Goal: Task Accomplishment & Management: Manage account settings

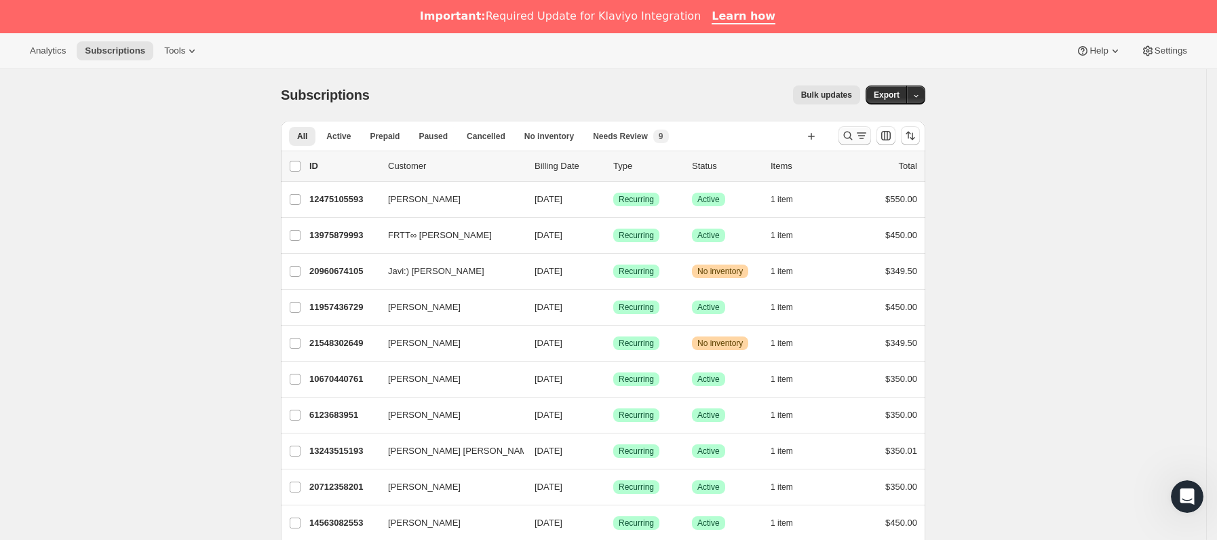
click at [845, 140] on button "Buscar y filtrar resultados" at bounding box center [854, 135] width 33 height 19
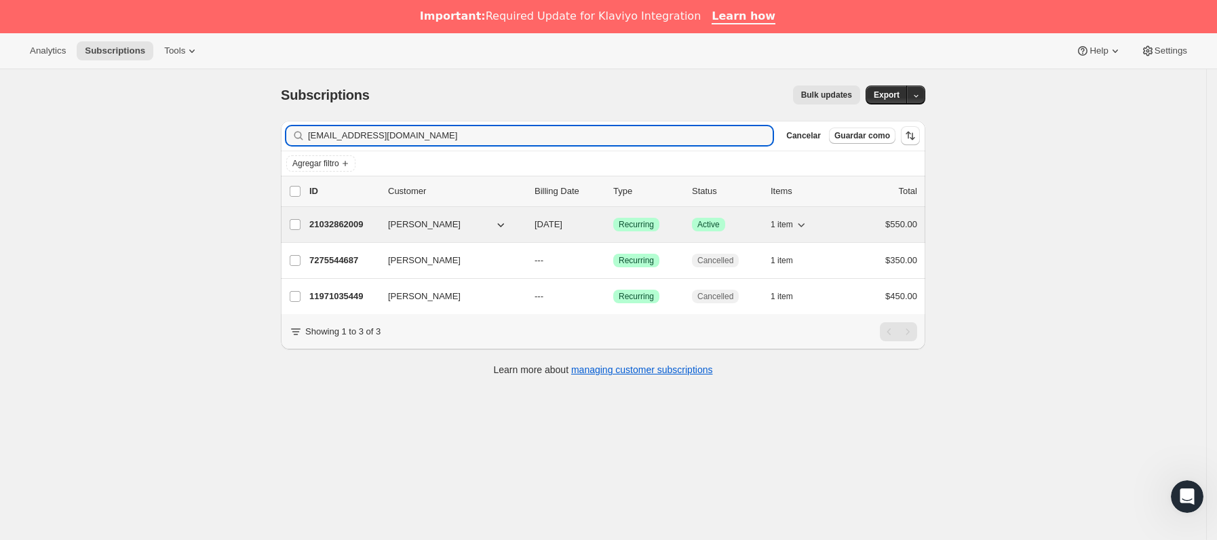
type input "[EMAIL_ADDRESS][DOMAIN_NAME]"
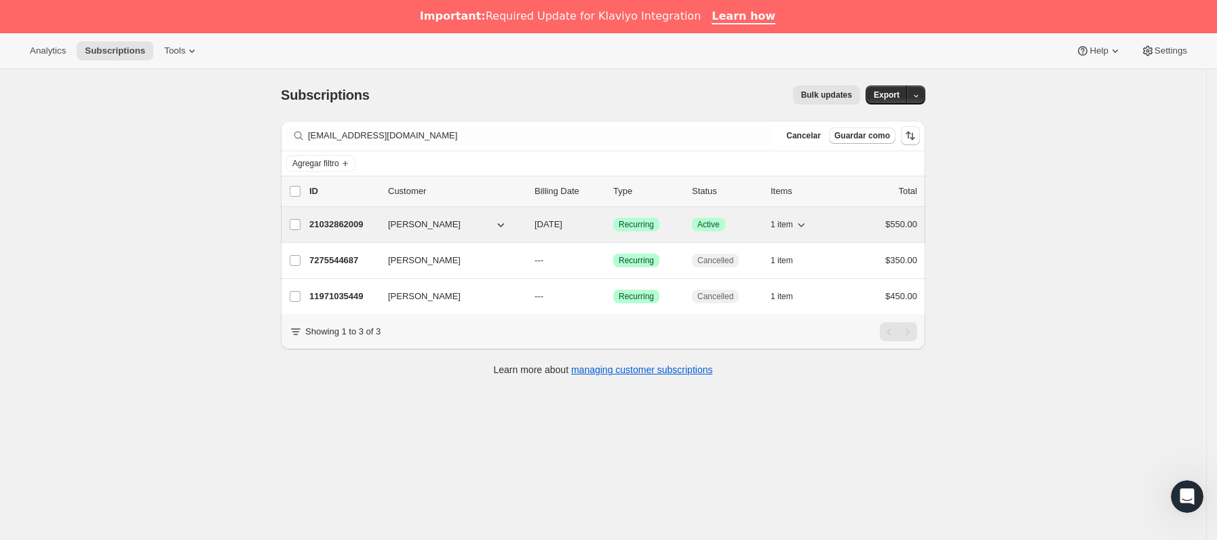
click at [359, 230] on p "21032862009" at bounding box center [343, 225] width 68 height 14
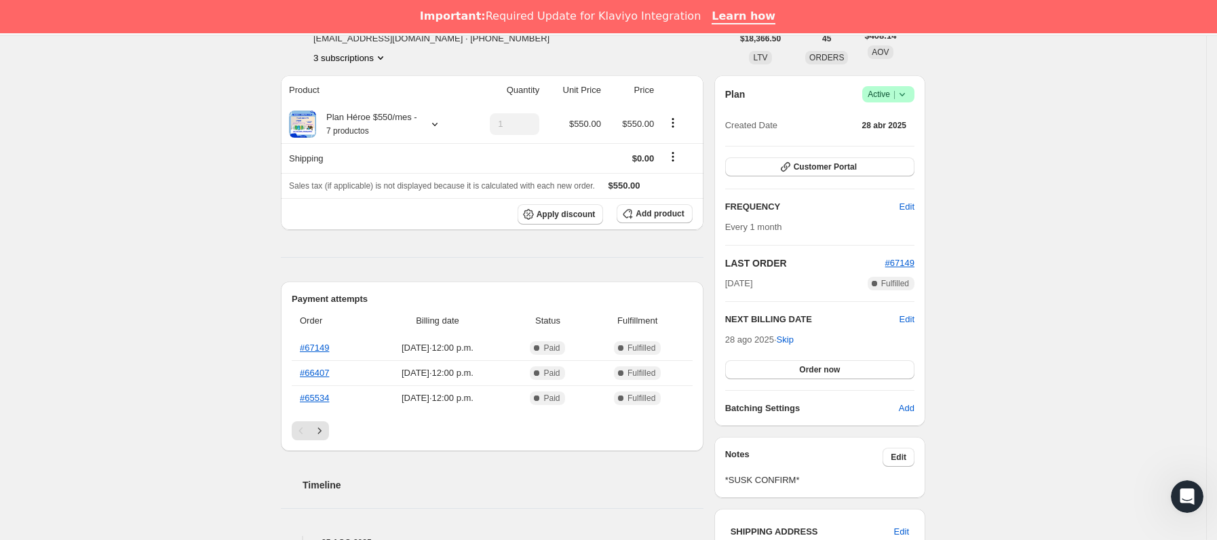
scroll to position [102, 0]
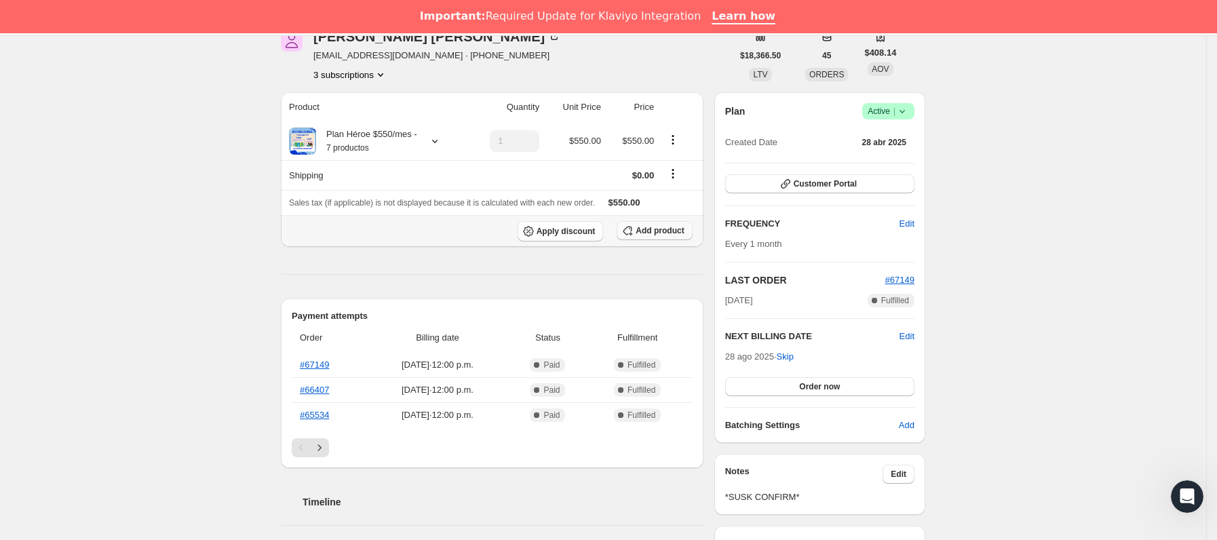
click at [663, 236] on span "Add product" at bounding box center [660, 230] width 48 height 11
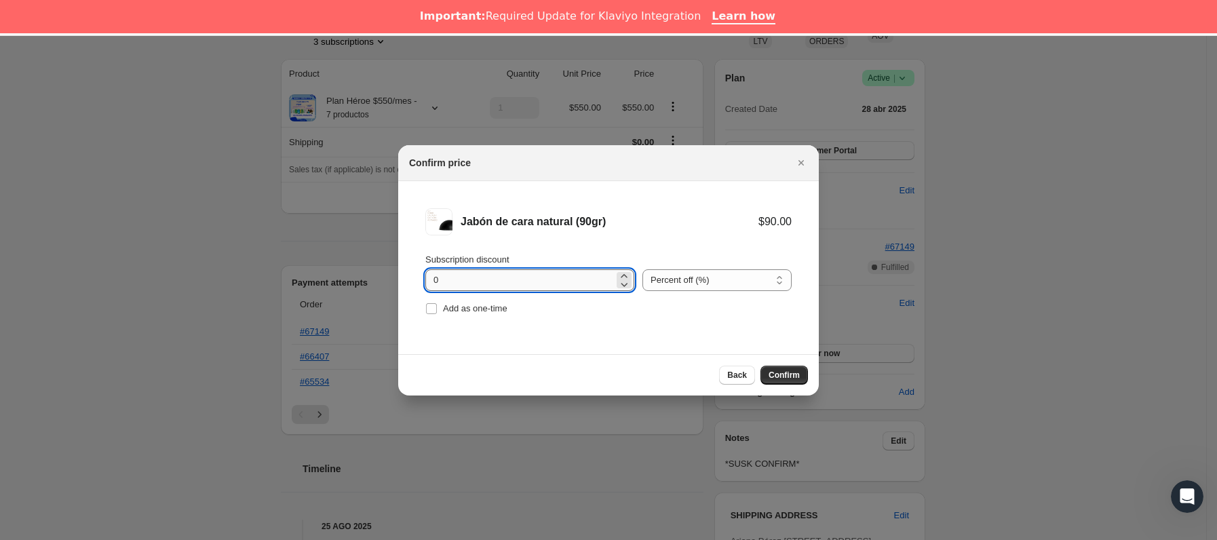
click at [575, 289] on input "0" at bounding box center [519, 280] width 189 height 22
type input "10"
click at [483, 306] on span "Add as one-time" at bounding box center [475, 308] width 64 height 10
click at [437, 306] on input "Add as one-time" at bounding box center [431, 308] width 11 height 11
checkbox input "true"
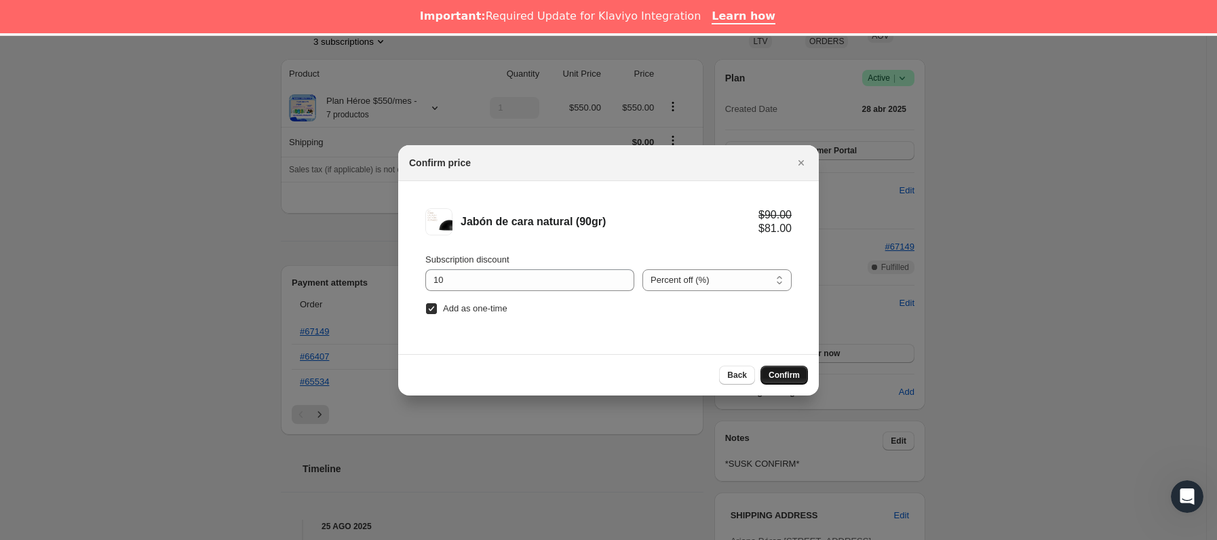
click at [786, 374] on span "Confirm" at bounding box center [784, 375] width 31 height 11
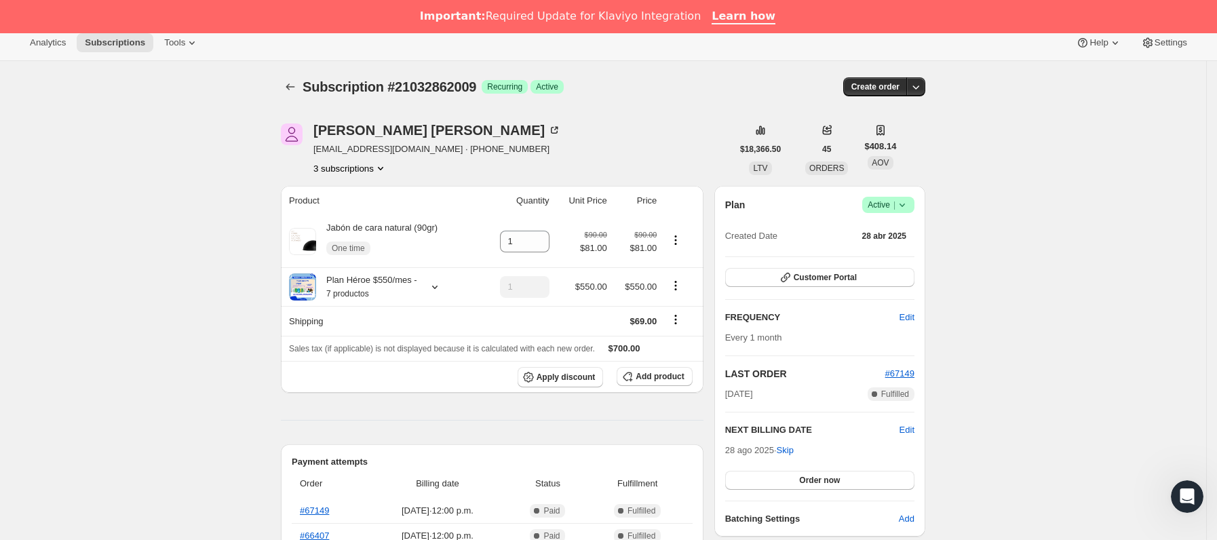
scroll to position [0, 0]
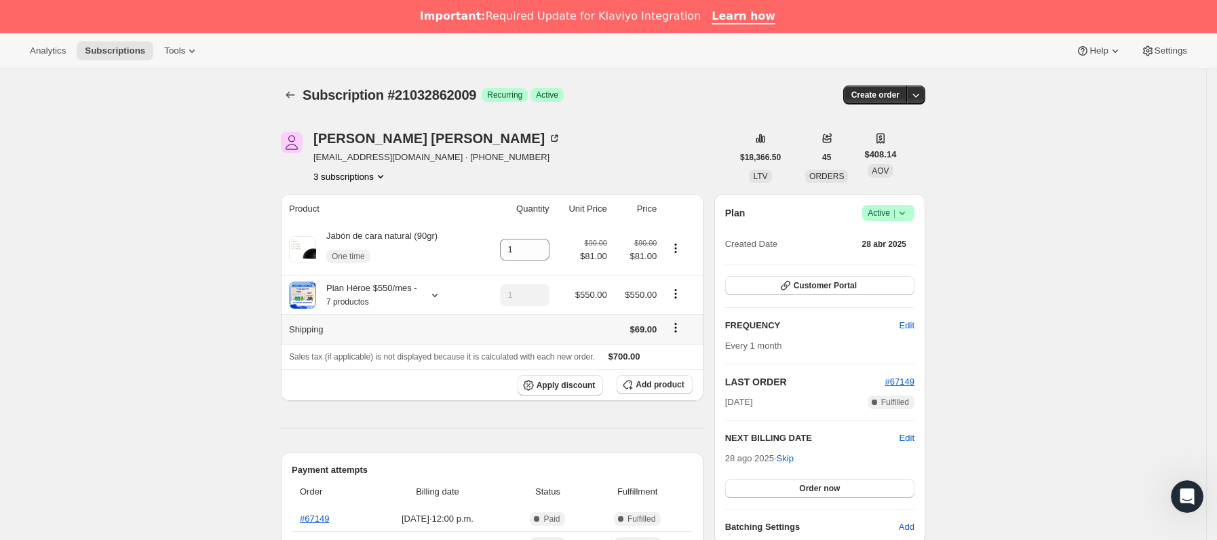
click at [680, 332] on icon "Shipping actions" at bounding box center [676, 328] width 14 height 14
click at [686, 350] on span "Edit shipping rate" at bounding box center [680, 355] width 68 height 10
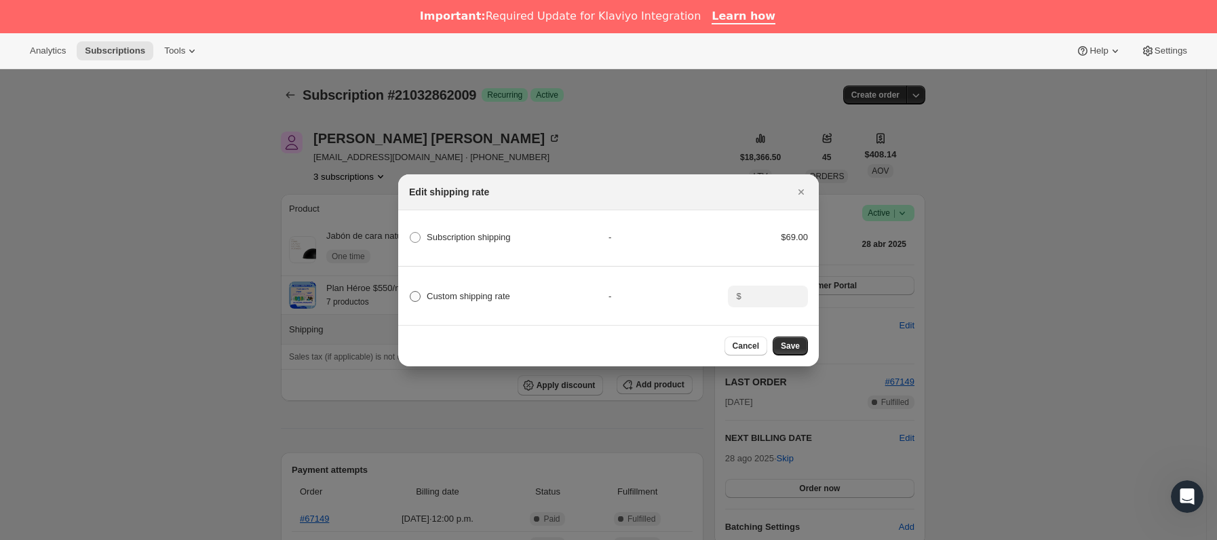
click at [459, 291] on span "Custom shipping rate" at bounding box center [468, 296] width 83 height 10
click at [410, 291] on input "Custom shipping rate" at bounding box center [410, 291] width 1 height 1
radio input "true"
click at [784, 299] on input ":res:" at bounding box center [767, 297] width 42 height 22
type input "0"
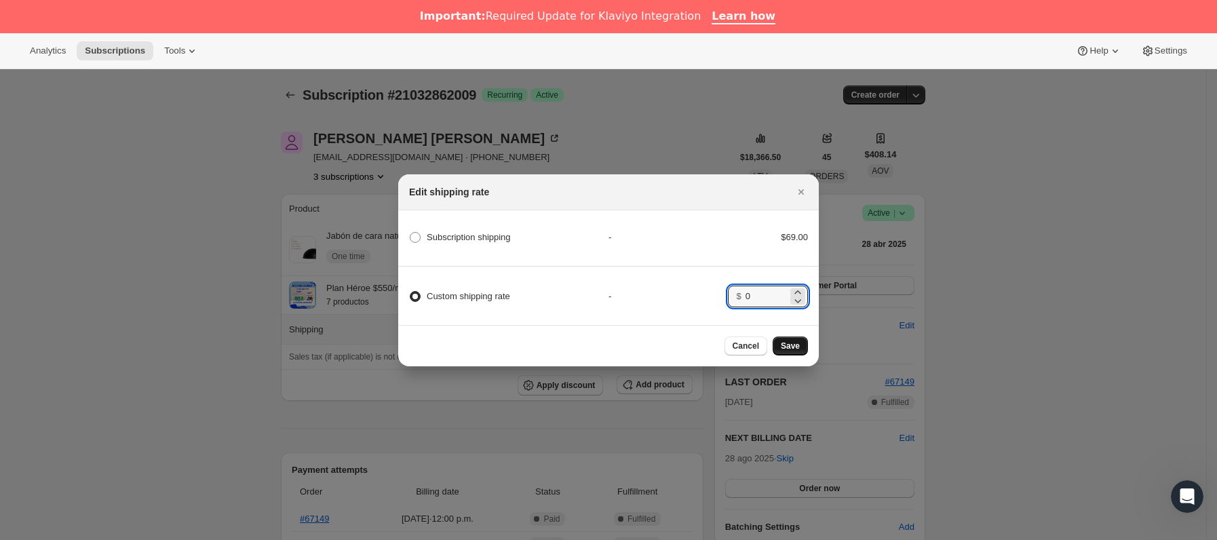
click at [802, 354] on button "Save" at bounding box center [790, 345] width 35 height 19
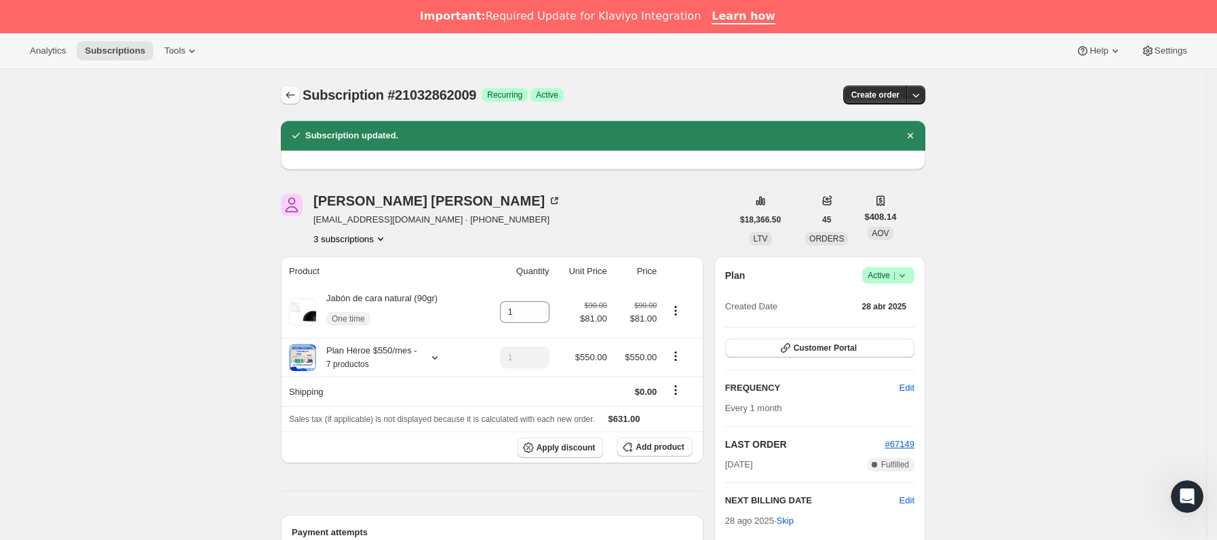
click at [297, 100] on icon "Subscriptions" at bounding box center [291, 95] width 14 height 14
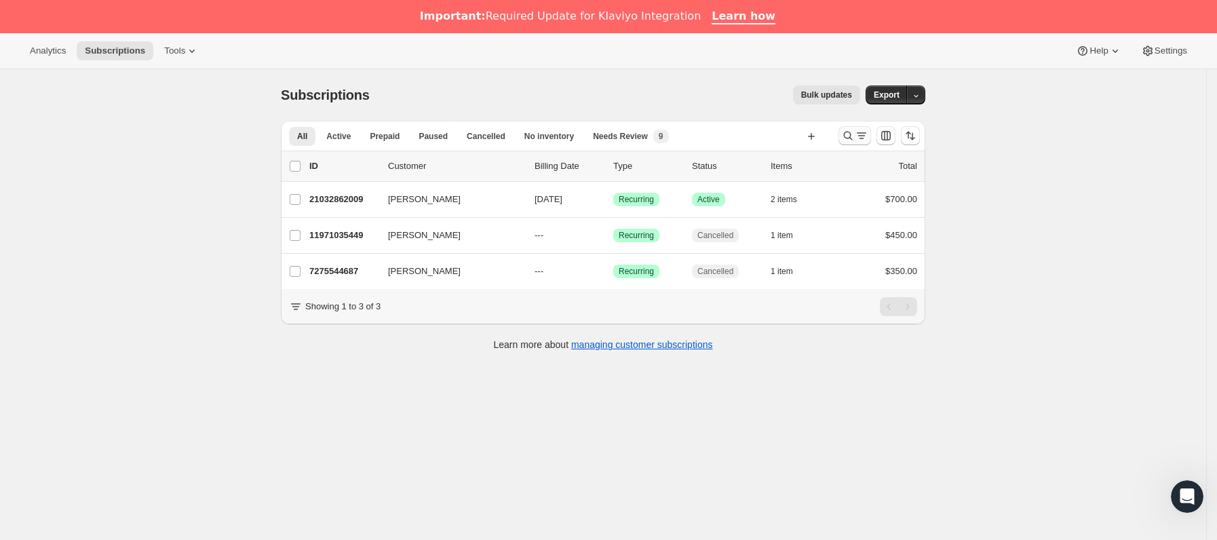
click at [851, 136] on icon "Buscar y filtrar resultados" at bounding box center [848, 136] width 14 height 14
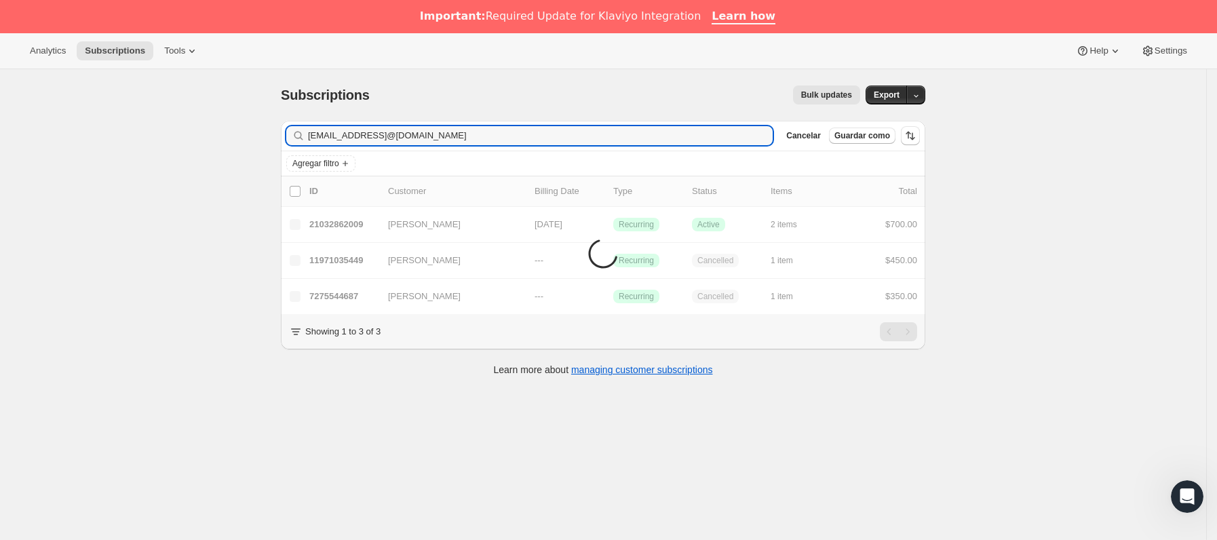
drag, startPoint x: 507, startPoint y: 134, endPoint x: 94, endPoint y: 149, distance: 413.4
click at [19, 133] on div "Subscriptions. Esta página está lista Subscriptions Bulk updates Más acciones B…" at bounding box center [603, 339] width 1206 height 540
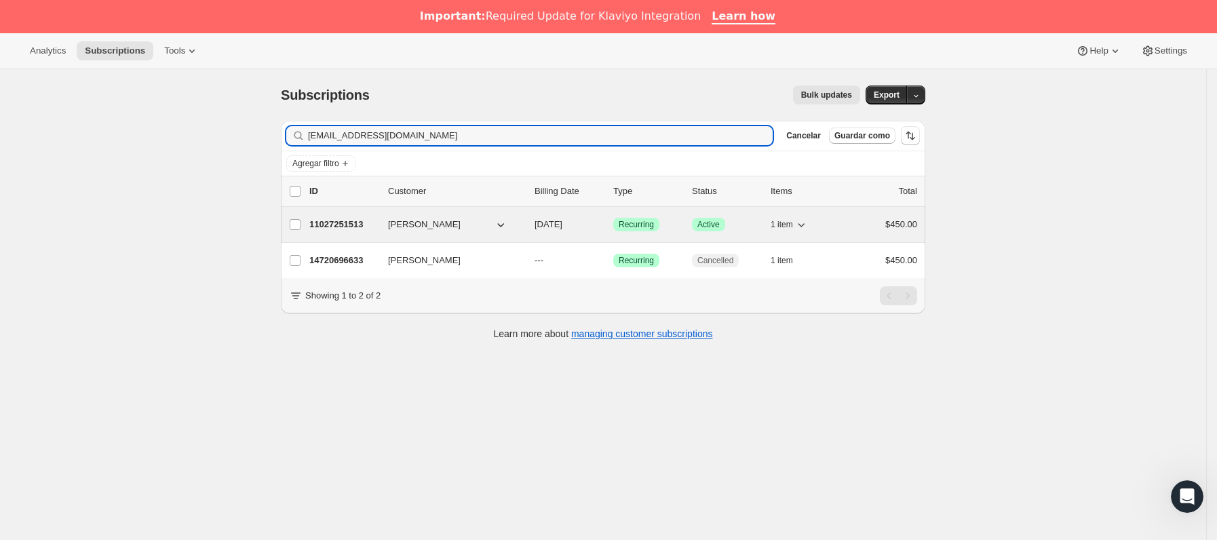
type input "[EMAIL_ADDRESS][DOMAIN_NAME]"
click at [367, 231] on p "11027251513" at bounding box center [343, 225] width 68 height 14
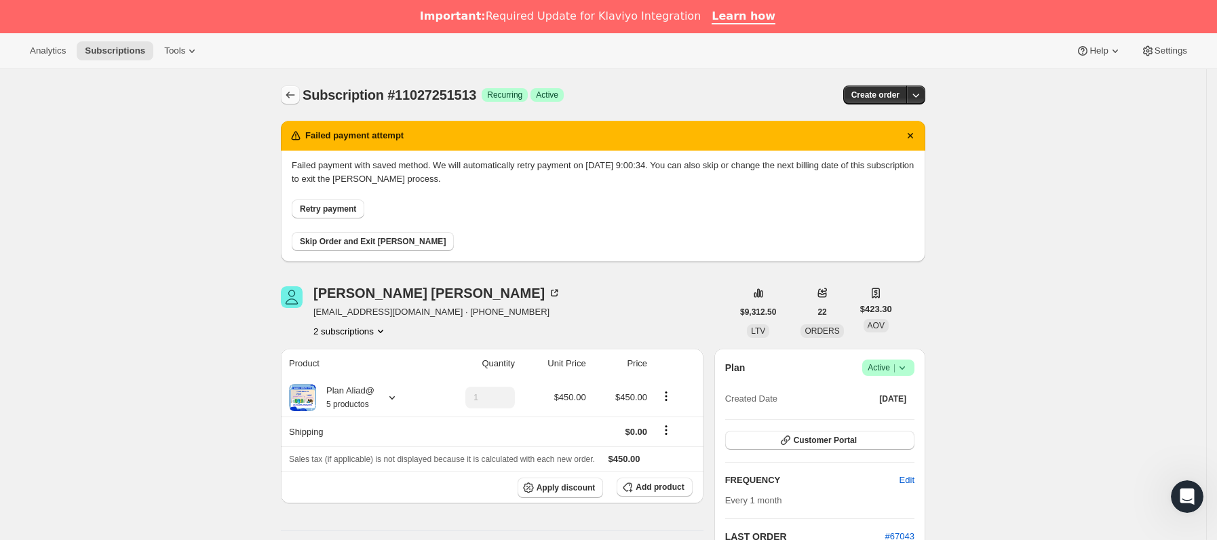
click at [287, 98] on button "Subscriptions" at bounding box center [290, 94] width 19 height 19
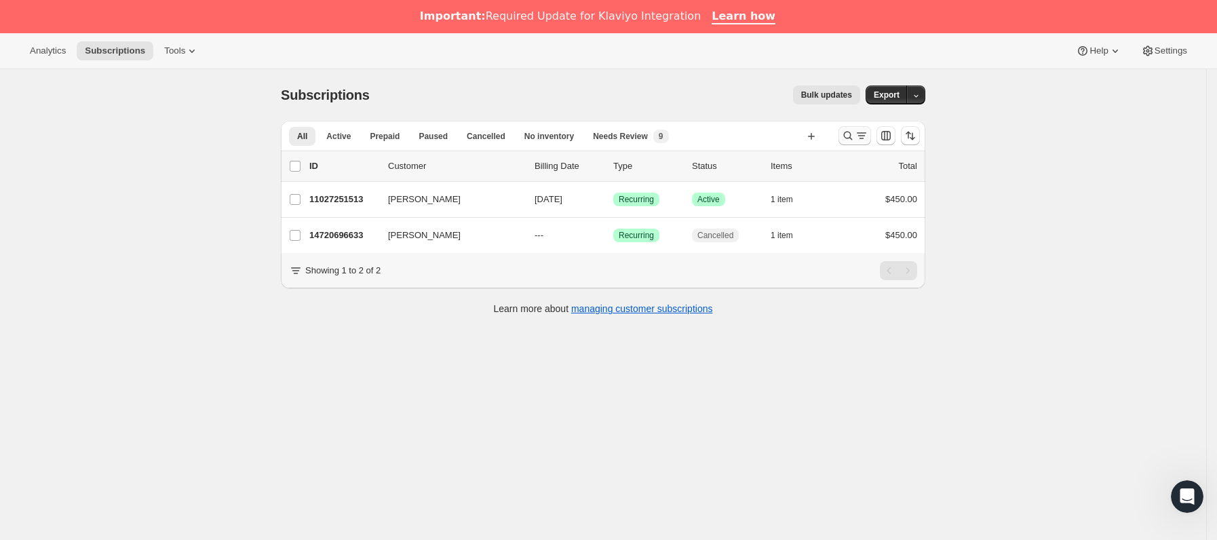
click at [864, 140] on icon "Buscar y filtrar resultados" at bounding box center [862, 136] width 14 height 14
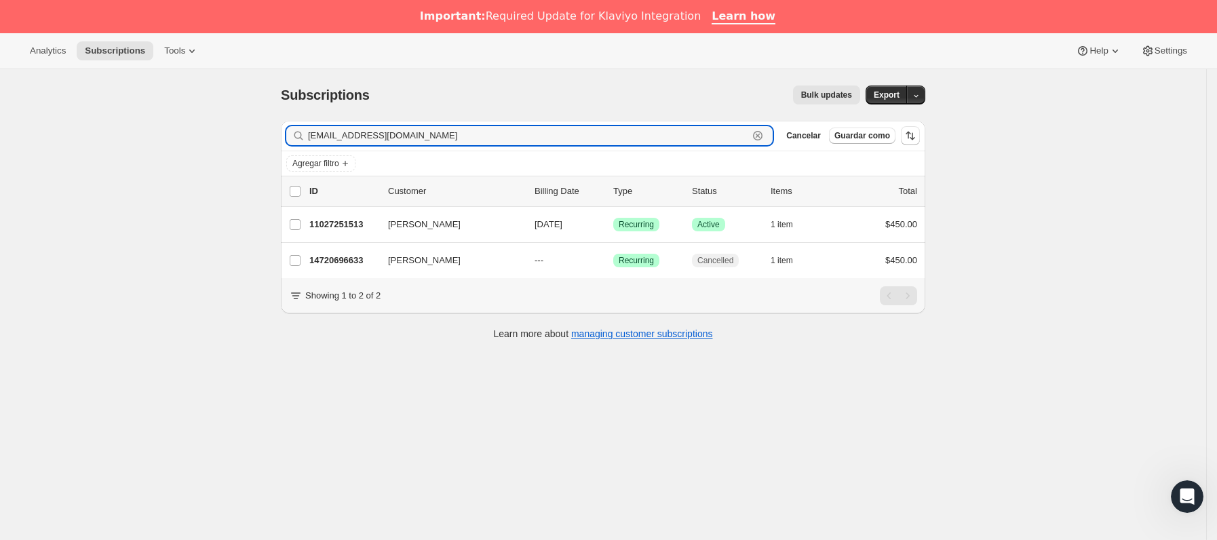
drag, startPoint x: 501, startPoint y: 135, endPoint x: 29, endPoint y: 138, distance: 471.5
click at [16, 135] on div "Subscriptions. Esta página está lista Subscriptions Bulk updates Más acciones B…" at bounding box center [603, 339] width 1206 height 540
paste input "zacm1107"
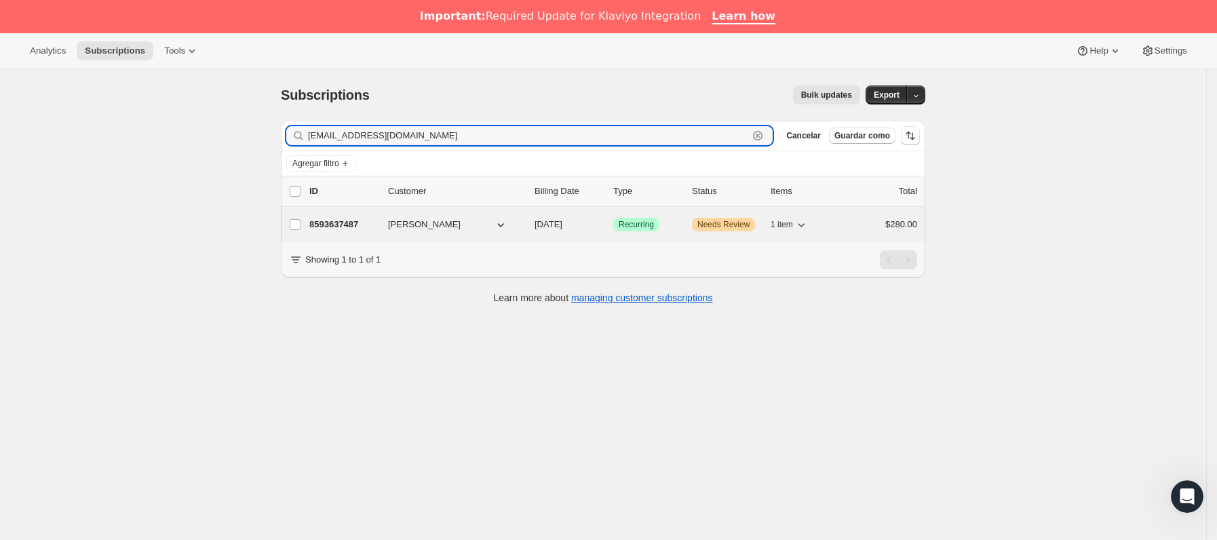
type input "[EMAIL_ADDRESS][DOMAIN_NAME]"
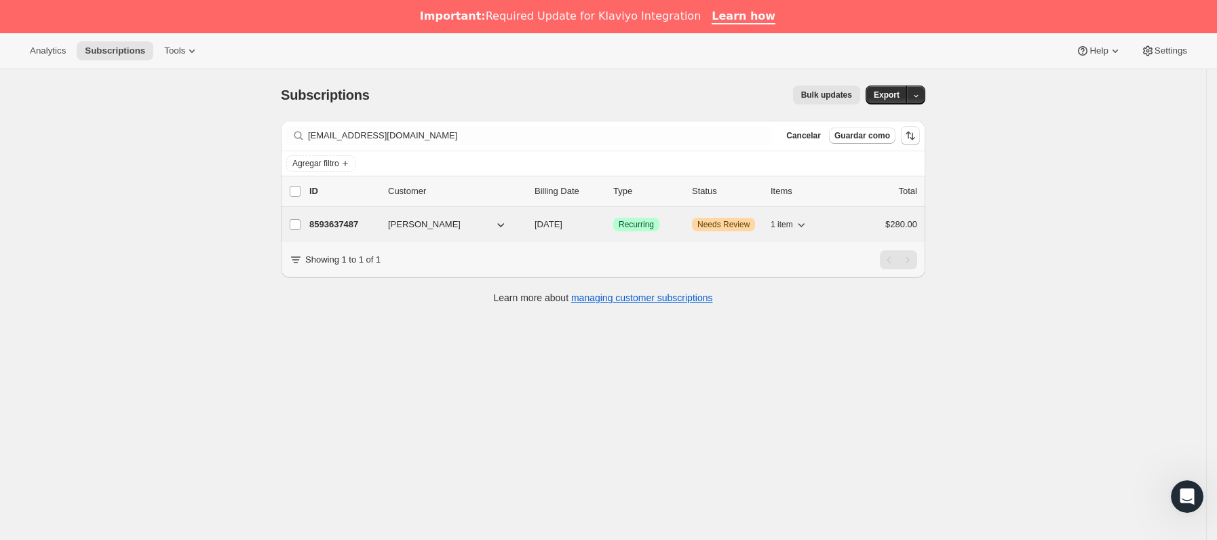
click at [362, 230] on p "8593637487" at bounding box center [343, 225] width 68 height 14
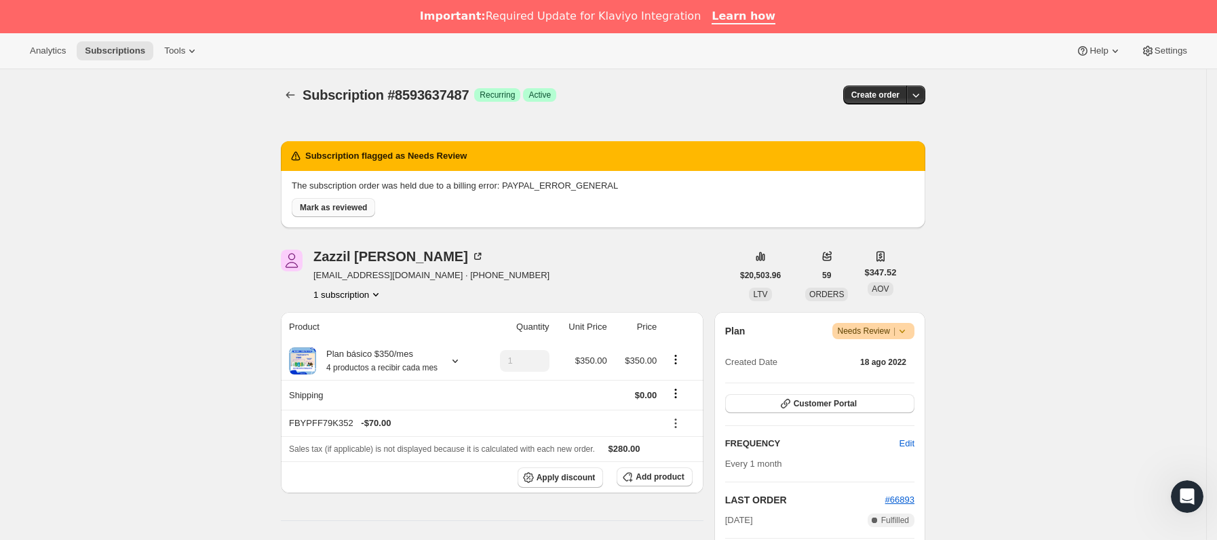
click at [332, 211] on span "Mark as reviewed" at bounding box center [333, 207] width 67 height 11
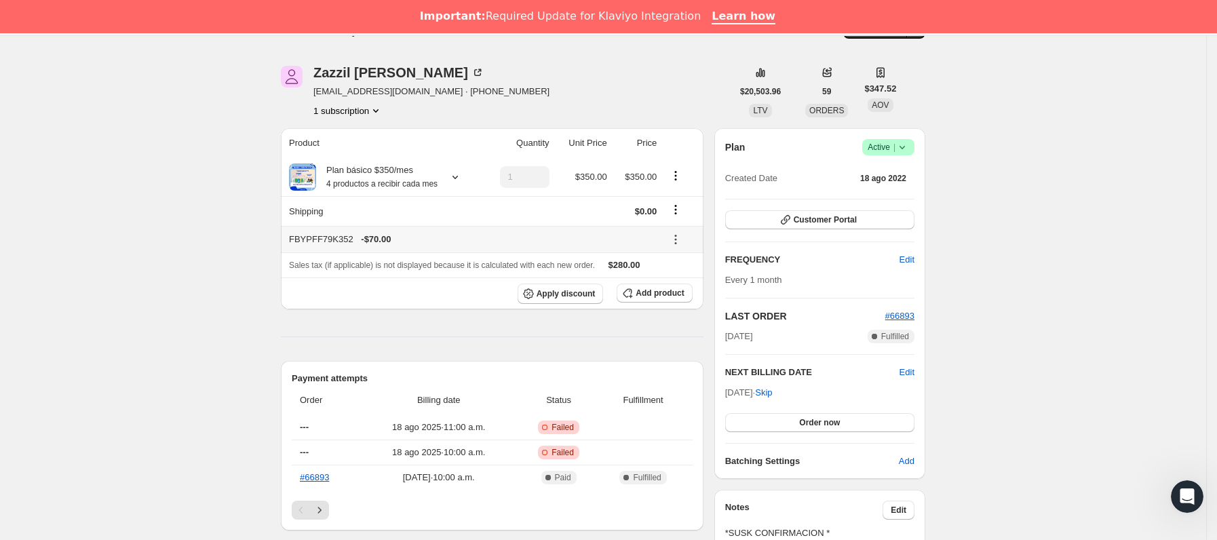
scroll to position [102, 0]
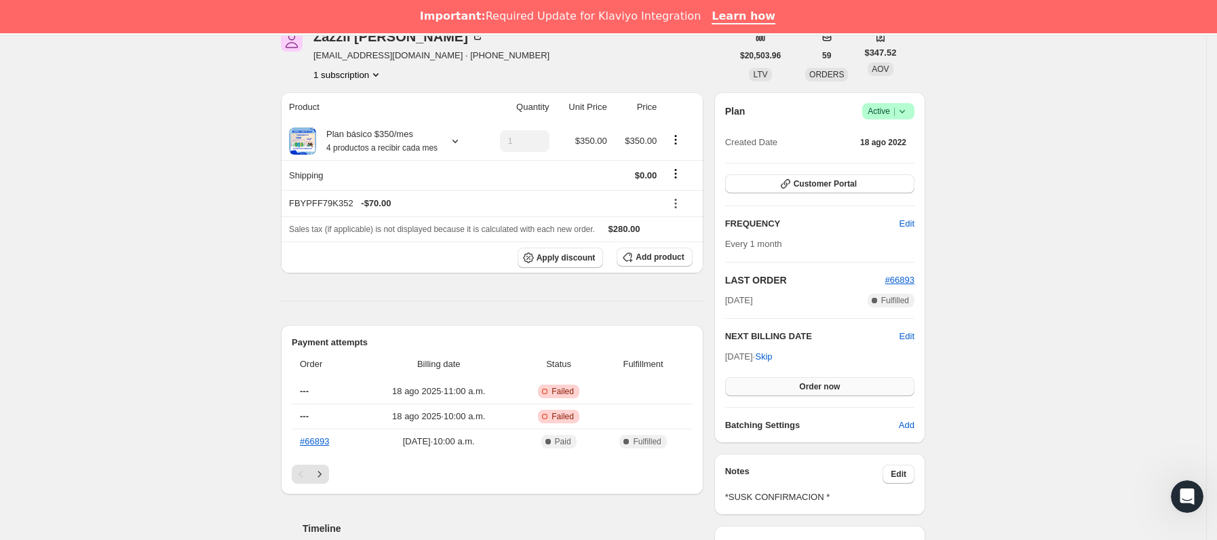
click at [800, 390] on button "Order now" at bounding box center [819, 386] width 189 height 19
click at [800, 390] on span "Click to confirm" at bounding box center [820, 386] width 62 height 11
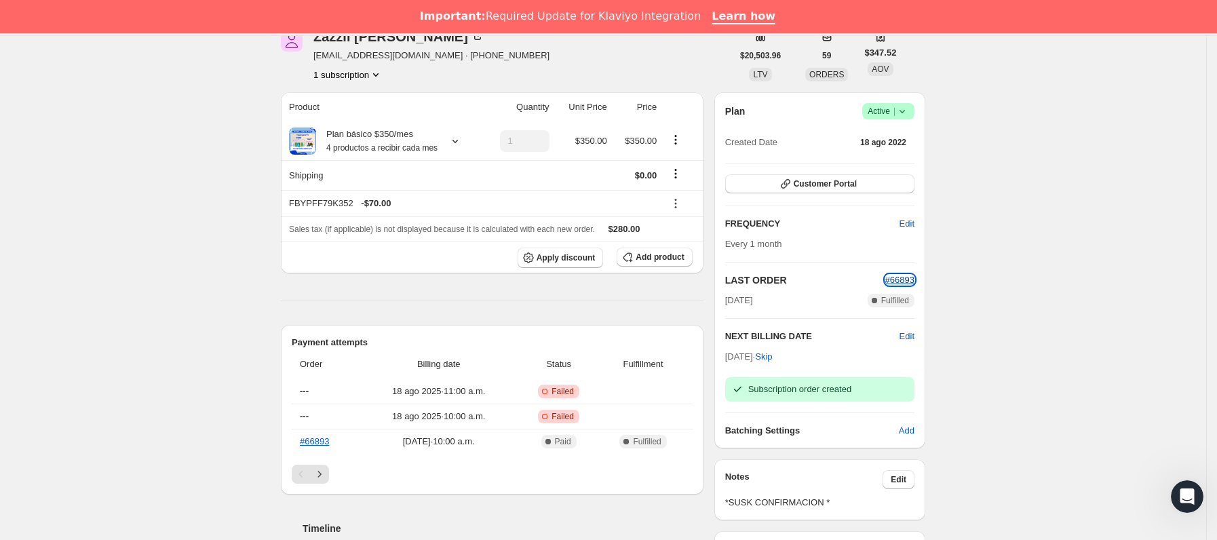
click at [906, 276] on span "#66893" at bounding box center [899, 280] width 29 height 10
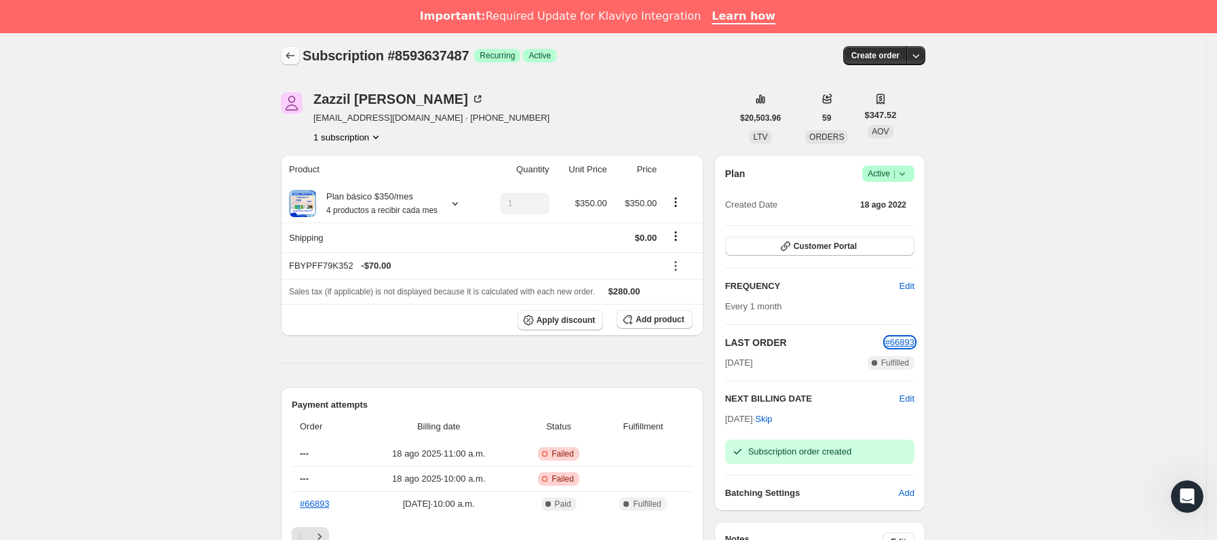
scroll to position [0, 0]
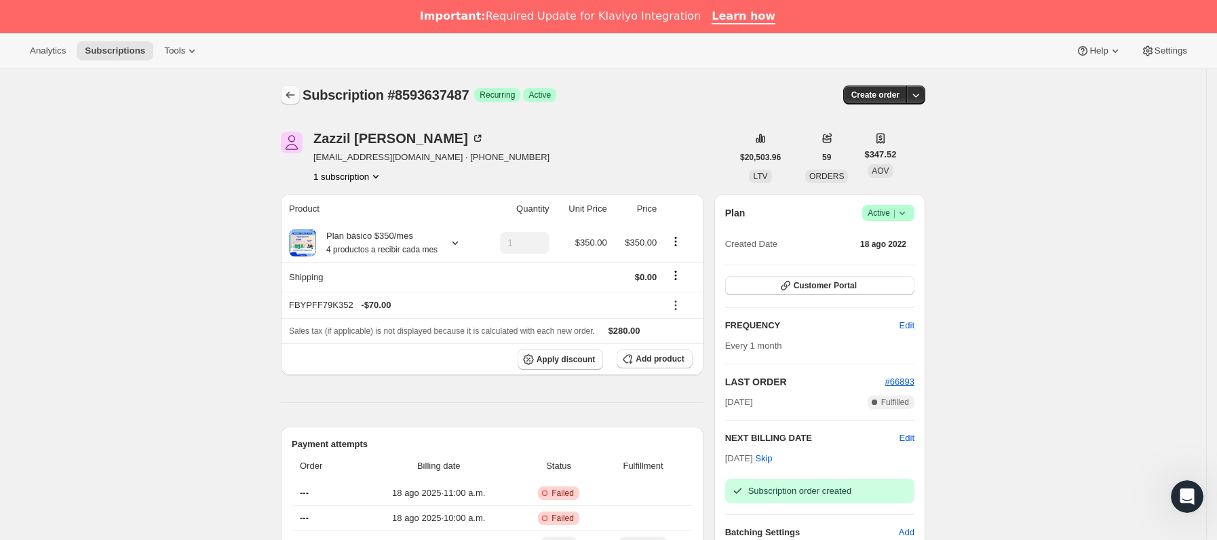
click at [291, 90] on icon "Subscriptions" at bounding box center [291, 95] width 14 height 14
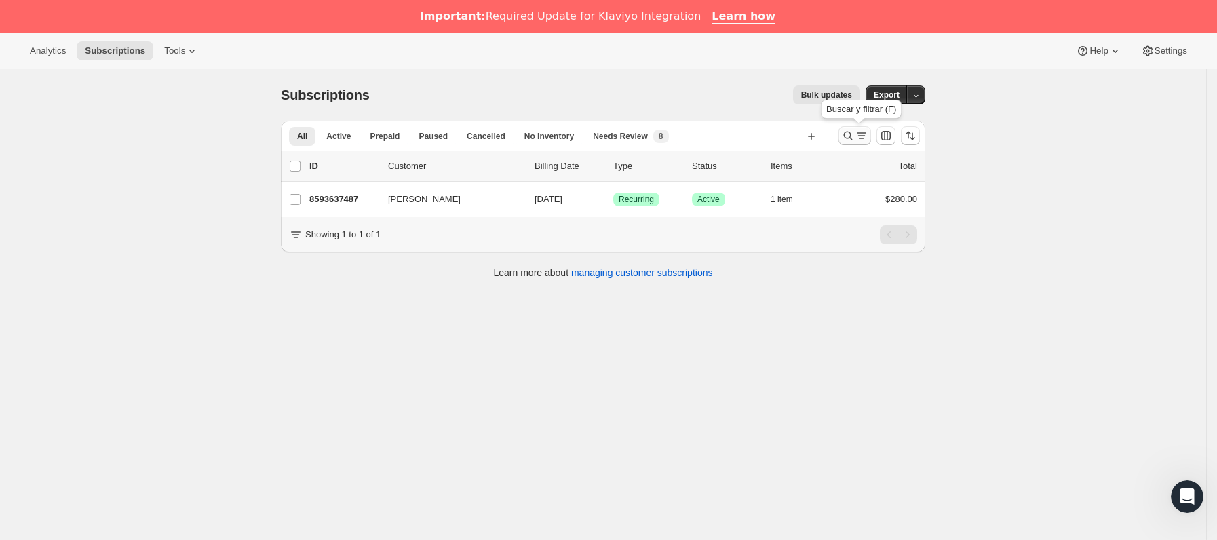
click at [863, 134] on icon "Buscar y filtrar resultados" at bounding box center [862, 136] width 14 height 14
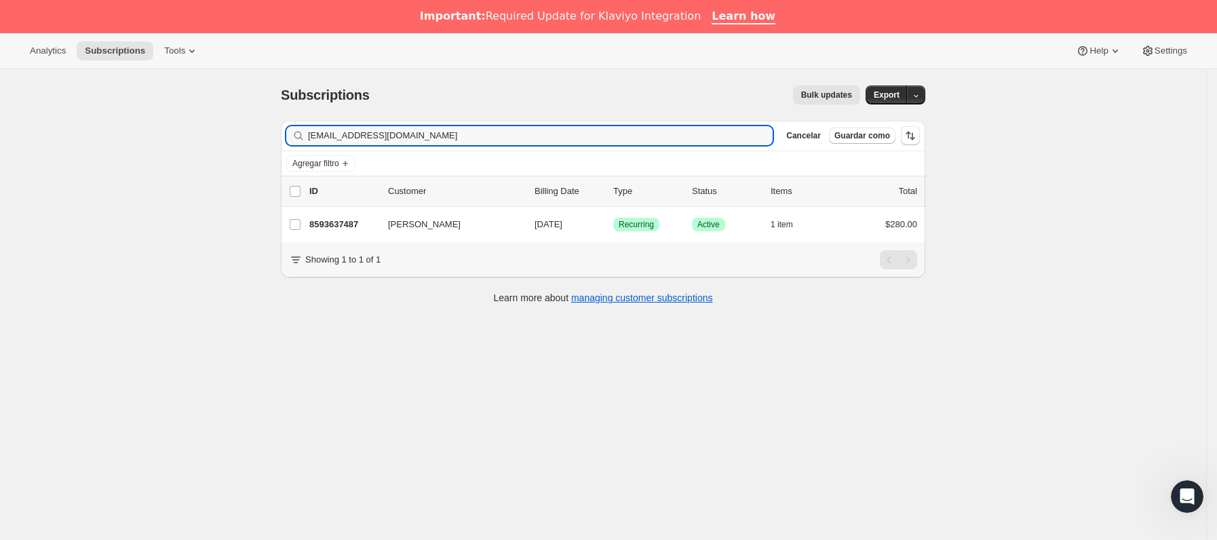
drag, startPoint x: 427, startPoint y: 142, endPoint x: 59, endPoint y: 161, distance: 368.8
click at [59, 161] on div "Subscriptions. Esta página está lista Subscriptions Bulk updates Más acciones B…" at bounding box center [603, 339] width 1206 height 540
type input "[EMAIL_ADDRESS][DOMAIN_NAME]"
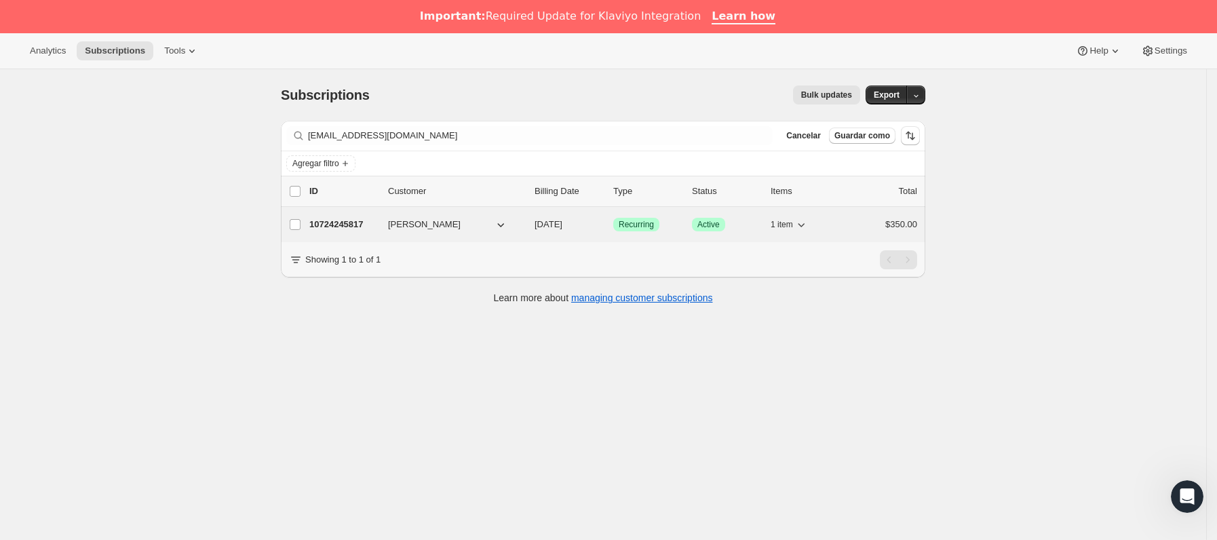
click at [360, 229] on p "10724245817" at bounding box center [343, 225] width 68 height 14
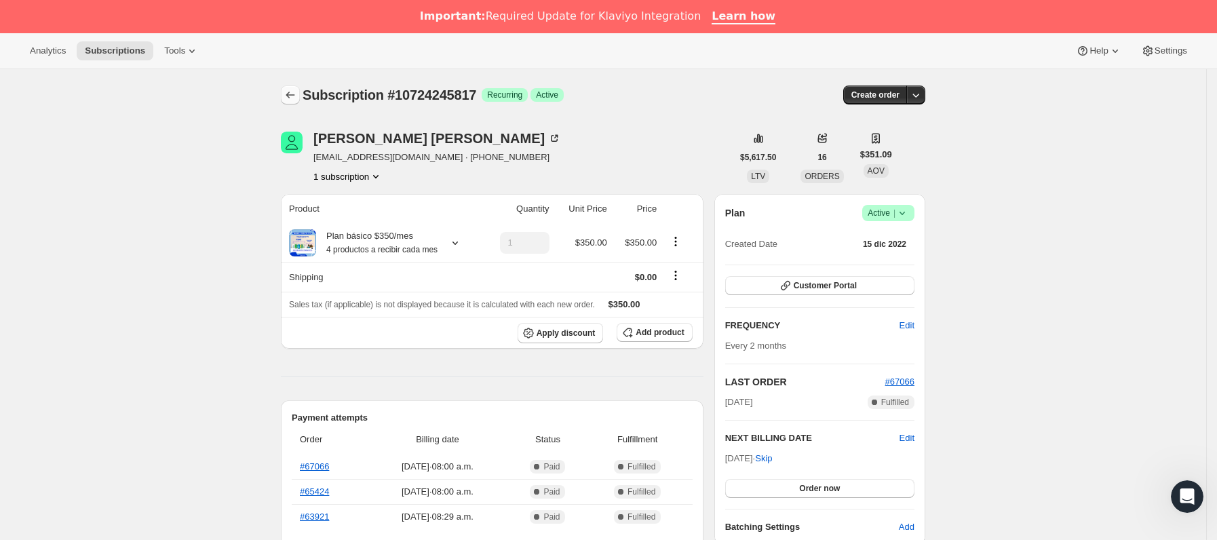
click at [290, 103] on button "Subscriptions" at bounding box center [290, 94] width 19 height 19
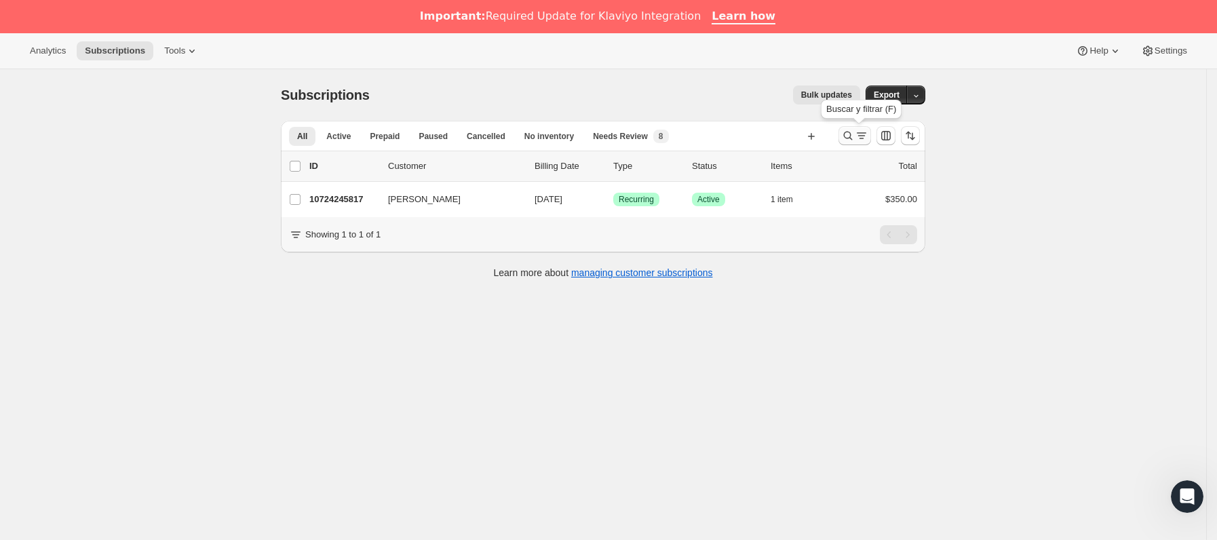
click at [871, 128] on button "Buscar y filtrar resultados" at bounding box center [854, 135] width 33 height 19
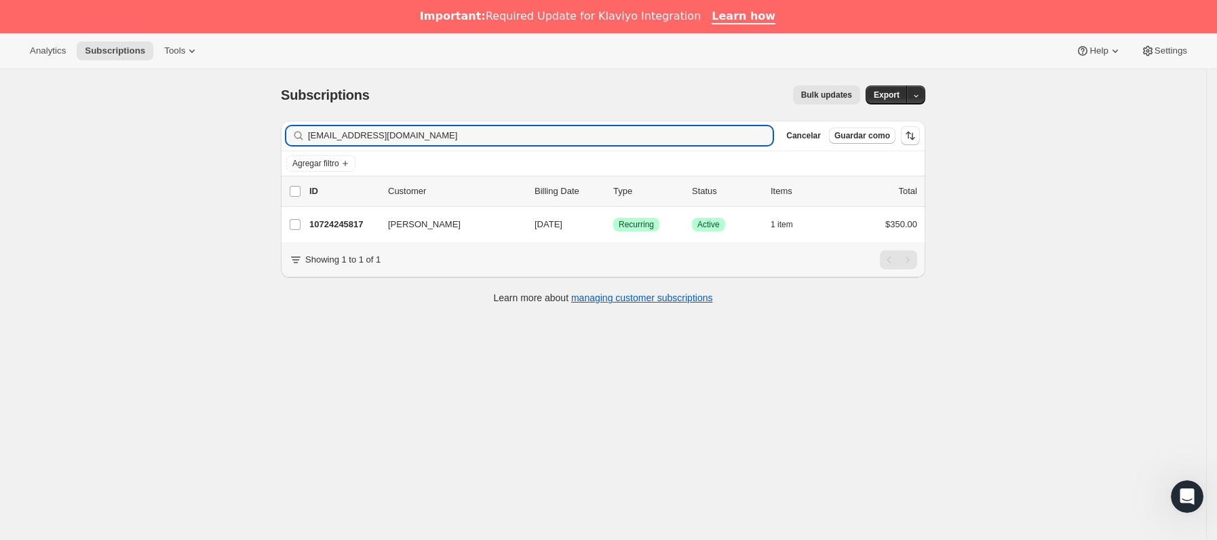
drag, startPoint x: 511, startPoint y: 142, endPoint x: 175, endPoint y: 142, distance: 336.5
click at [175, 142] on div "Subscriptions. Esta página está lista Subscriptions Bulk updates Más acciones B…" at bounding box center [603, 339] width 1206 height 540
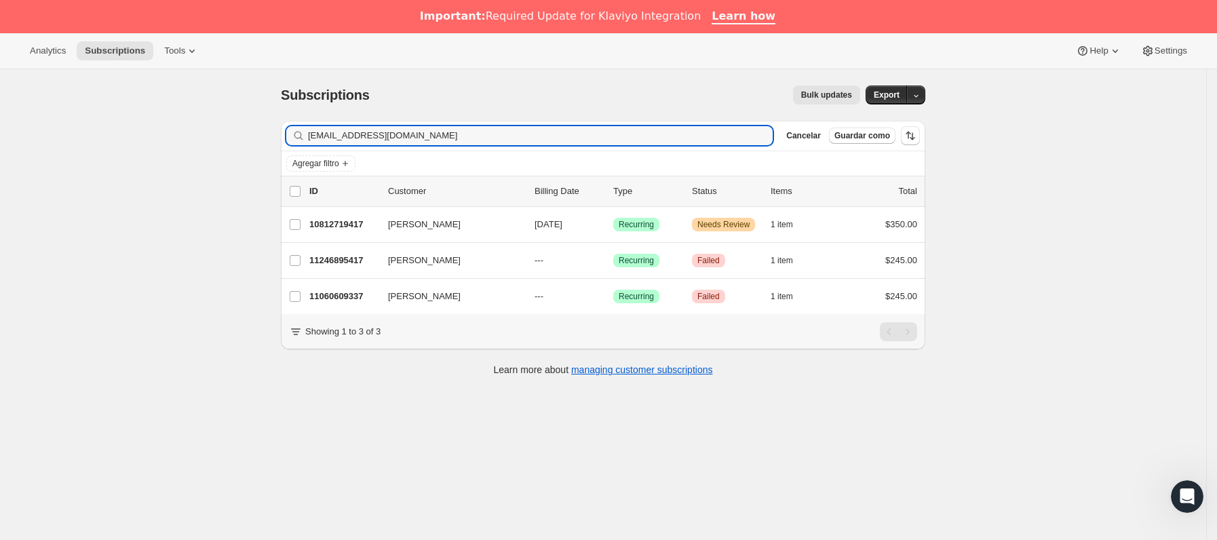
type input "[EMAIL_ADDRESS][DOMAIN_NAME]"
click at [363, 221] on p "10812719417" at bounding box center [343, 225] width 68 height 14
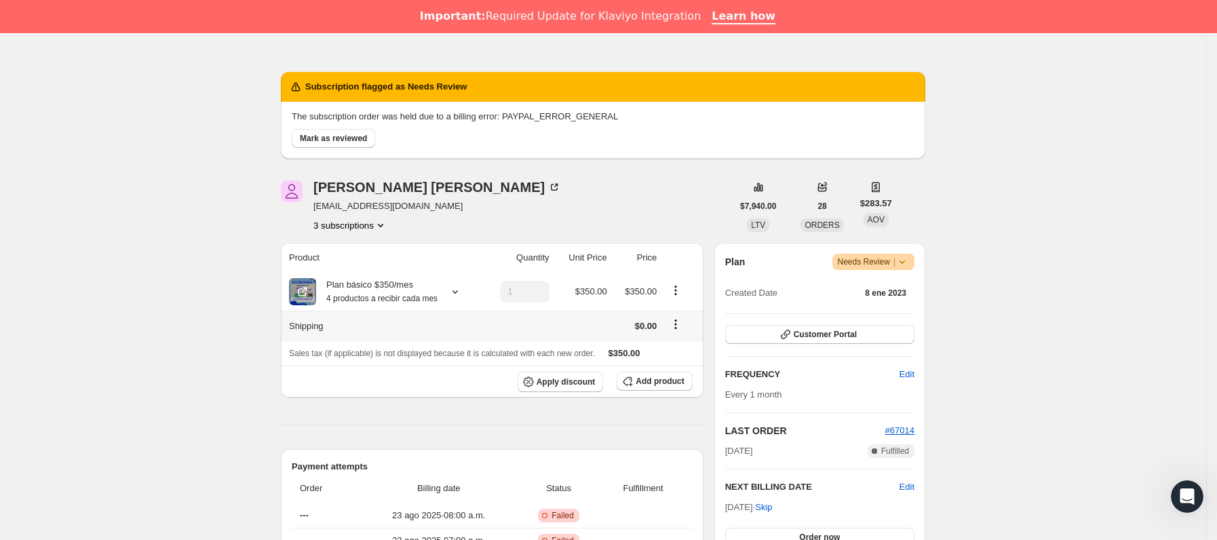
scroll to position [102, 0]
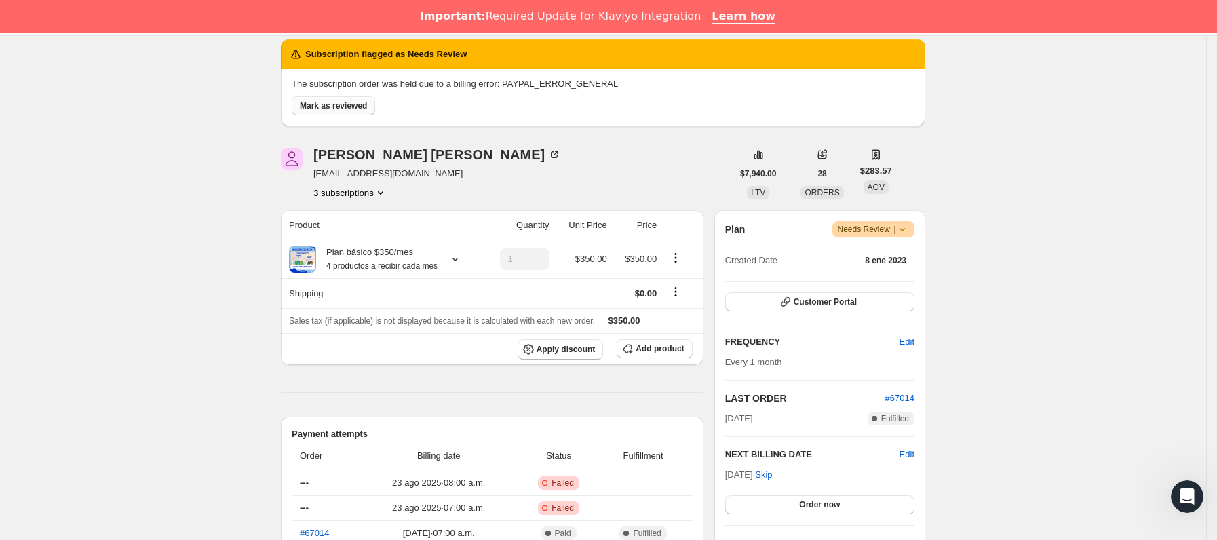
click at [334, 101] on span "Mark as reviewed" at bounding box center [333, 105] width 67 height 11
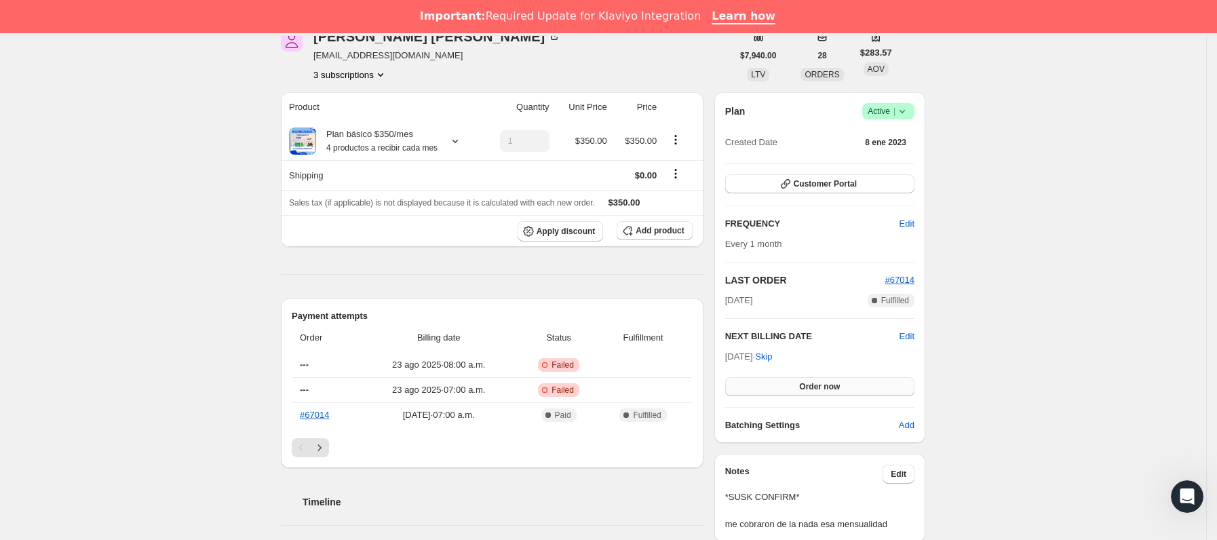
click at [840, 390] on span "Order now" at bounding box center [819, 386] width 41 height 11
click at [841, 390] on span "Click to confirm" at bounding box center [820, 386] width 62 height 11
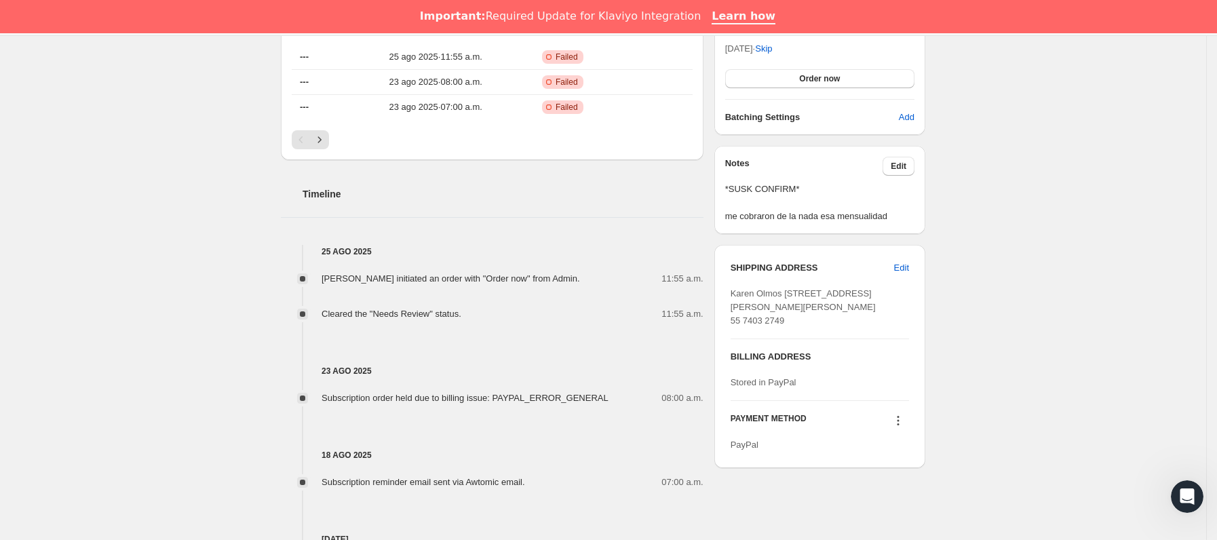
scroll to position [509, 0]
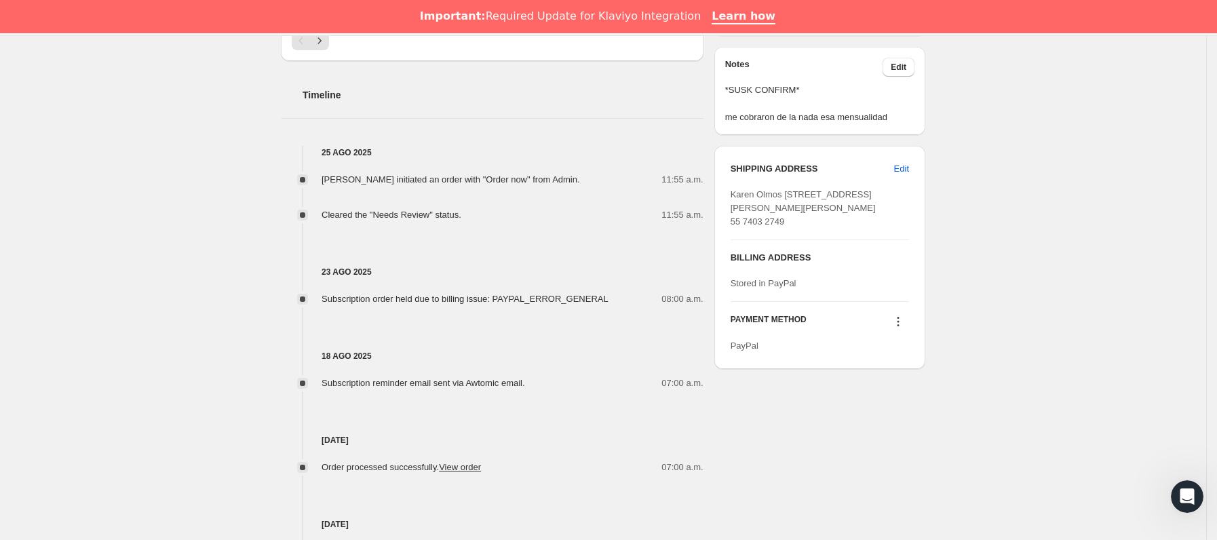
click at [904, 328] on icon at bounding box center [898, 322] width 14 height 14
click at [906, 388] on span "Send link to update card" at bounding box center [902, 390] width 95 height 10
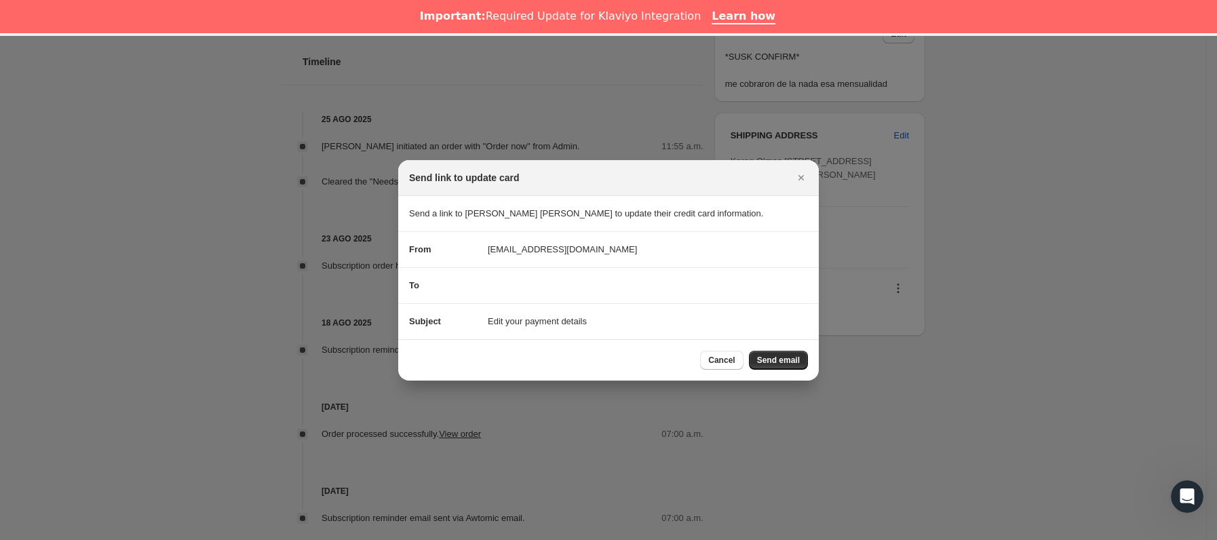
click at [767, 361] on span "Send email" at bounding box center [778, 360] width 43 height 11
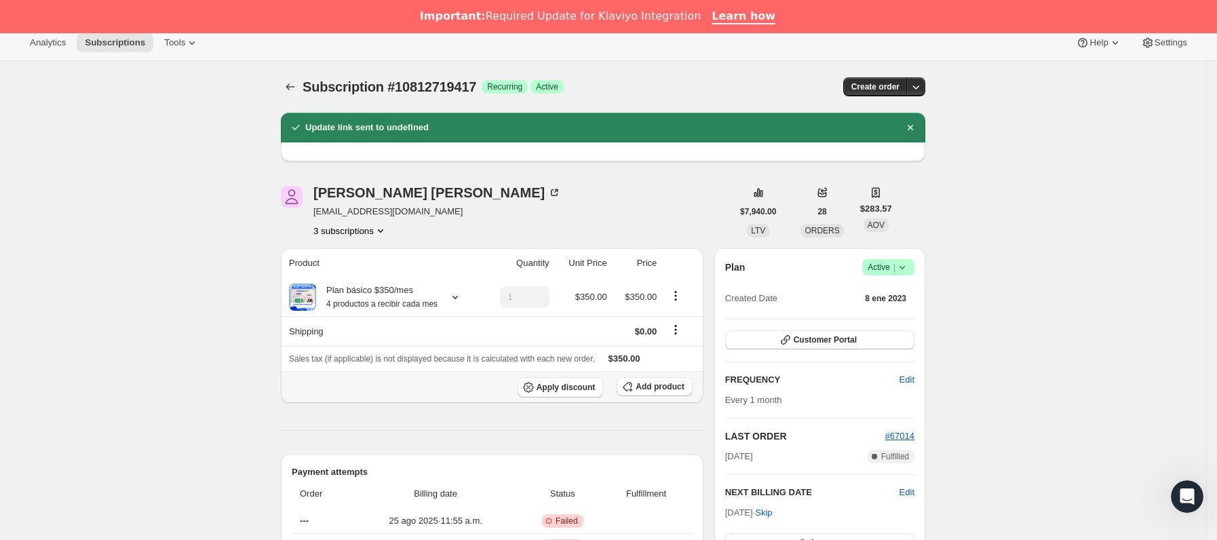
scroll to position [0, 0]
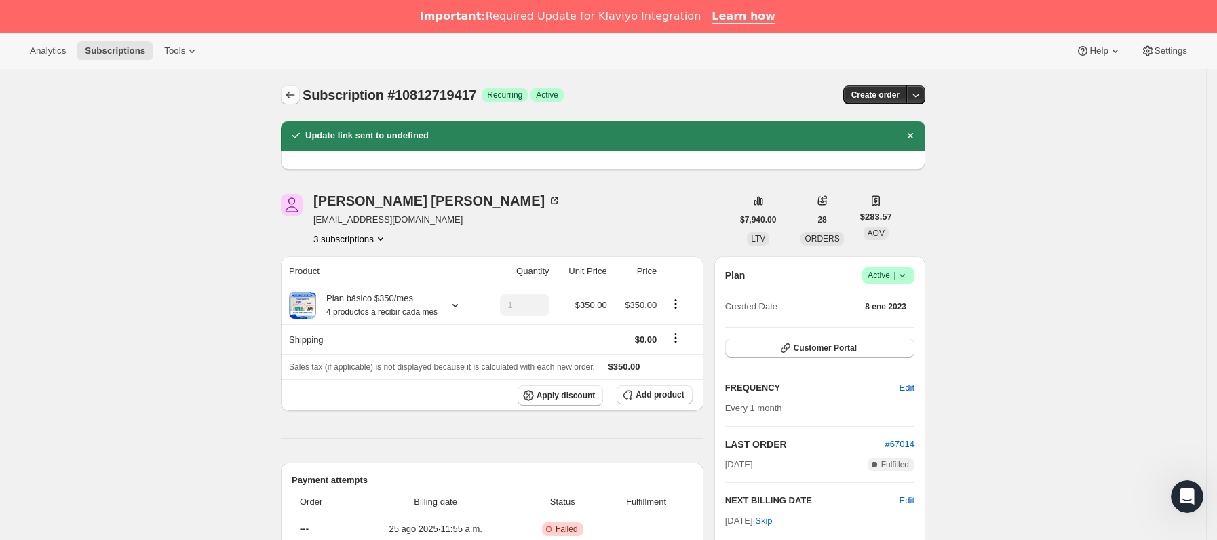
click at [287, 101] on button "Subscriptions" at bounding box center [290, 94] width 19 height 19
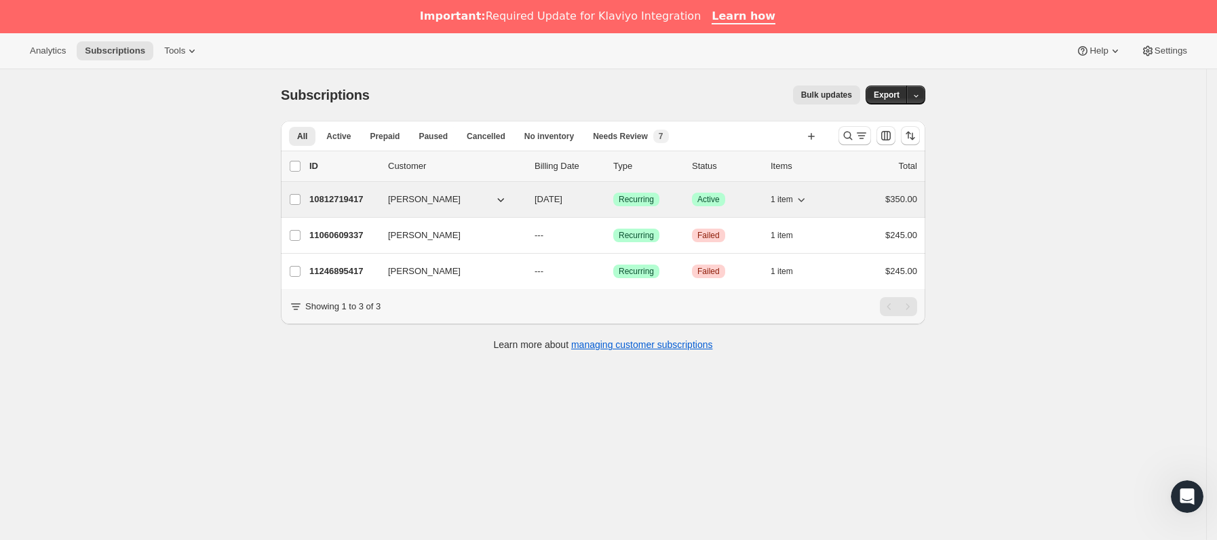
click at [374, 205] on p "10812719417" at bounding box center [343, 200] width 68 height 14
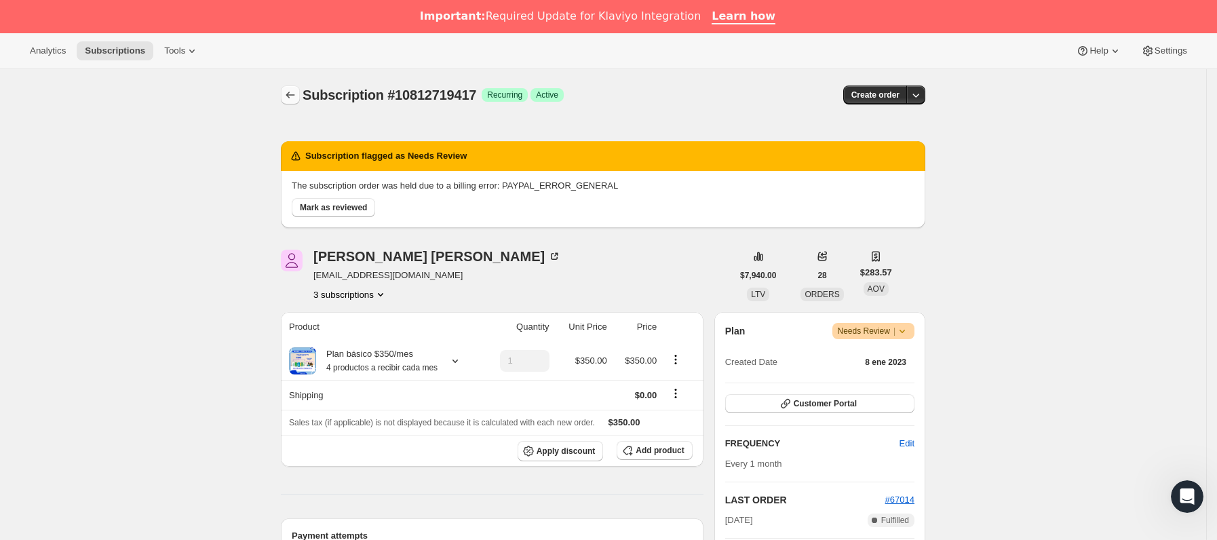
click at [297, 94] on icon "Subscriptions" at bounding box center [291, 95] width 14 height 14
